Goal: Transaction & Acquisition: Purchase product/service

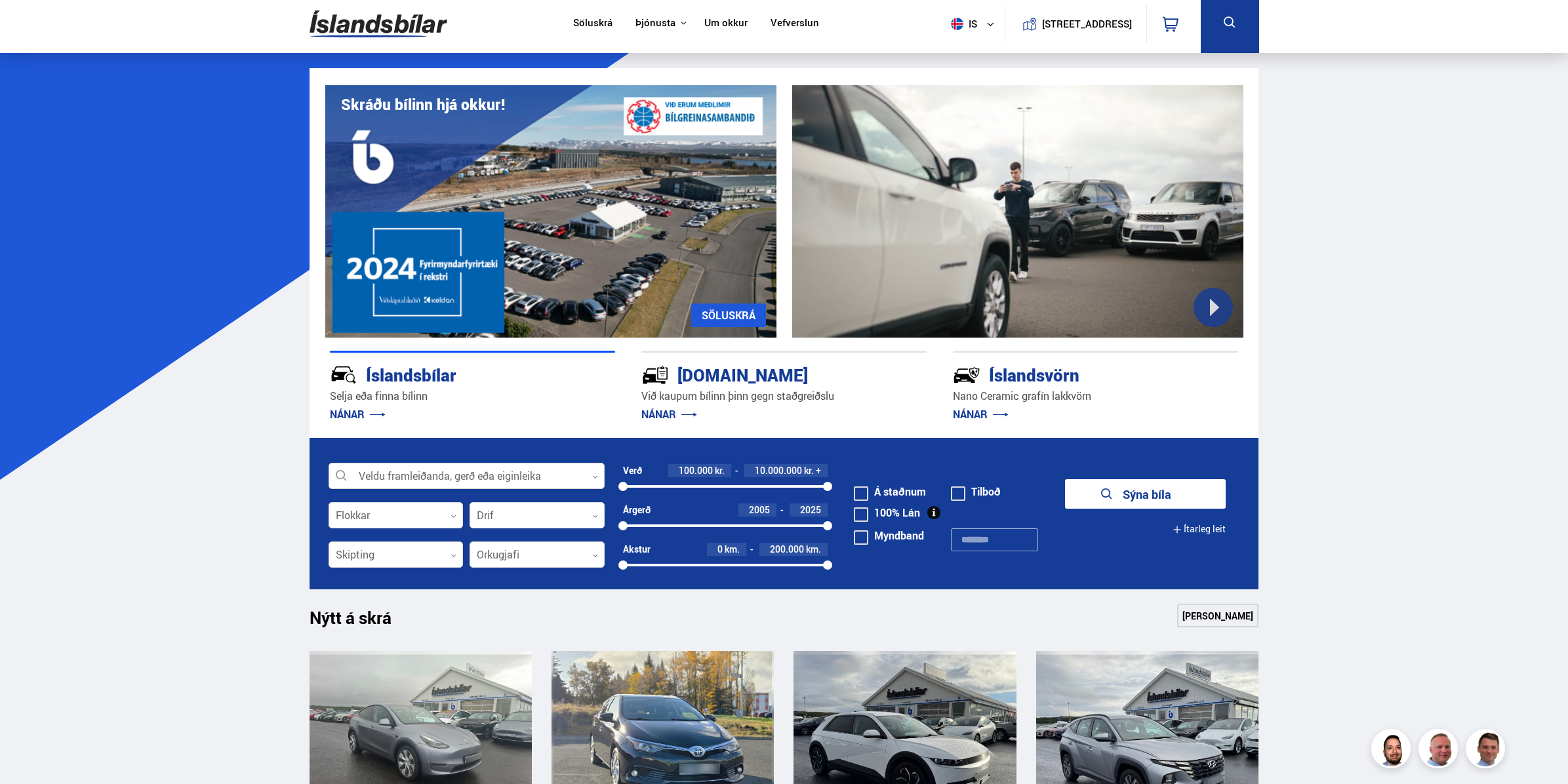
click at [461, 469] on div at bounding box center [466, 476] width 276 height 26
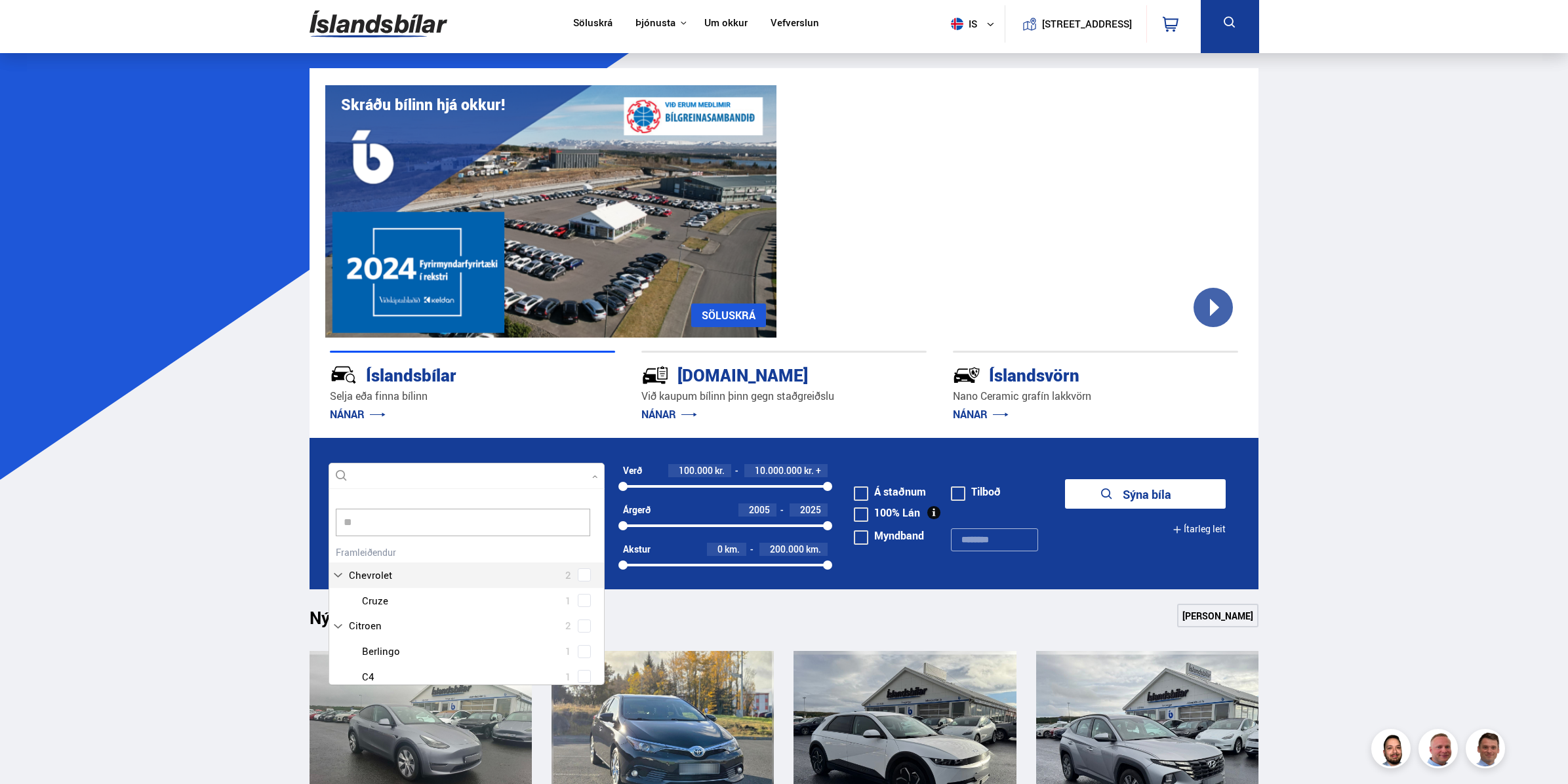
scroll to position [13, 0]
type input "****"
click at [378, 606] on div at bounding box center [480, 600] width 242 height 19
click at [386, 606] on div at bounding box center [480, 600] width 242 height 19
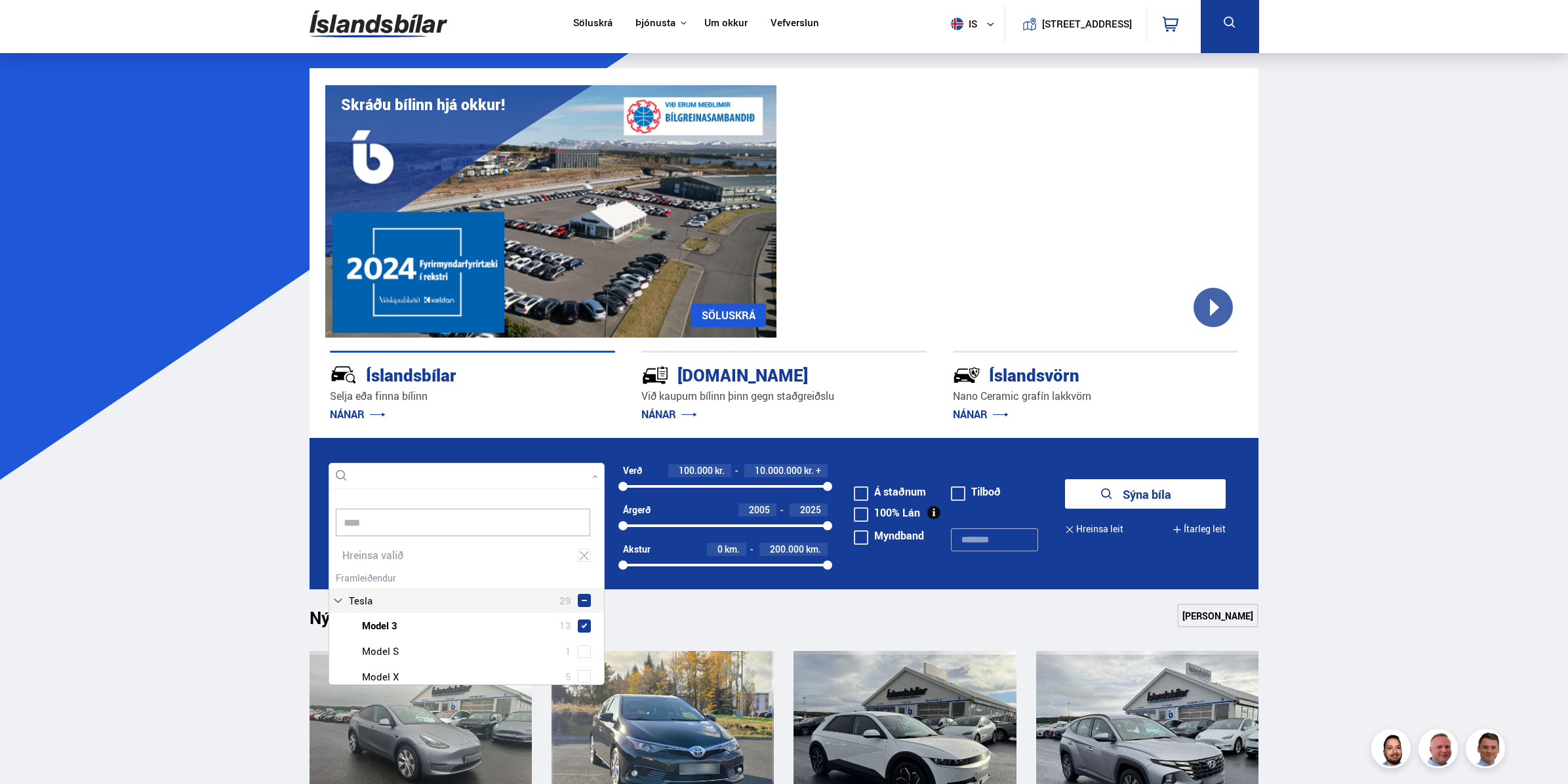
click at [580, 600] on div "Tesla 29 Tesla Model 3 13 Tesla Model S 1 Tesla Model X 5 Tesla Model Y 10" at bounding box center [466, 642] width 275 height 147
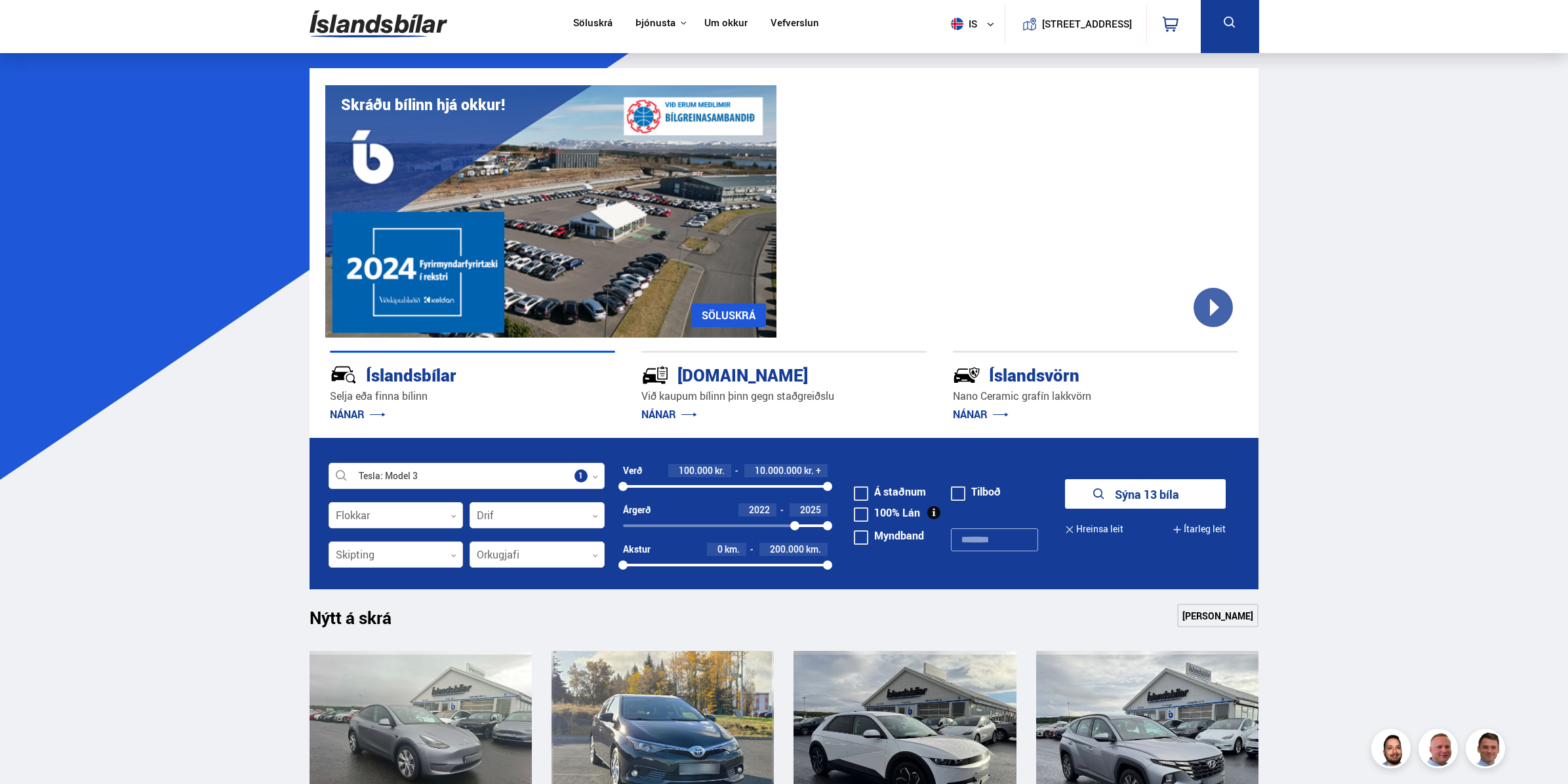
drag, startPoint x: 623, startPoint y: 525, endPoint x: 795, endPoint y: 520, distance: 172.1
click at [795, 520] on div "2022 2025" at bounding box center [726, 526] width 206 height 12
click at [1122, 494] on button "Sýna 4 bíla" at bounding box center [1146, 494] width 161 height 29
